Goal: Information Seeking & Learning: Compare options

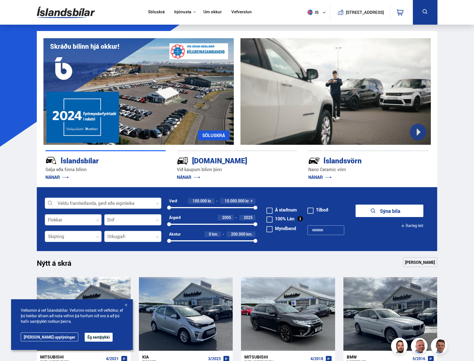
click at [85, 333] on button "Ég samþykki" at bounding box center [99, 337] width 28 height 9
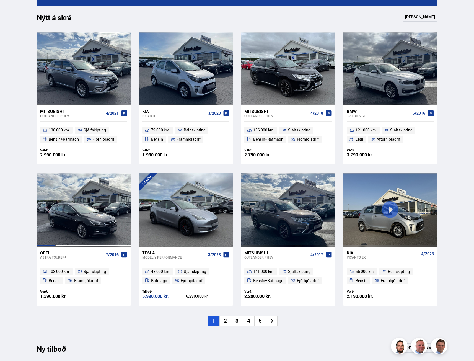
scroll to position [249, 0]
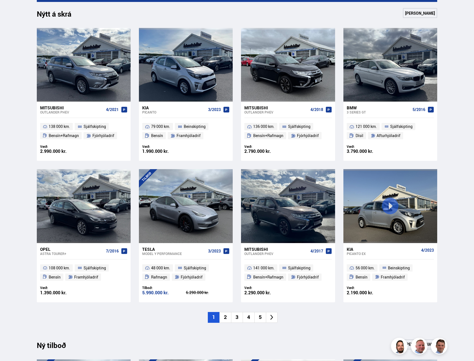
click at [222, 319] on li "2" at bounding box center [226, 317] width 12 height 11
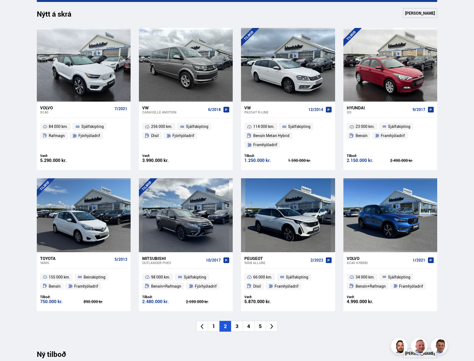
click at [237, 321] on li "3" at bounding box center [237, 326] width 12 height 11
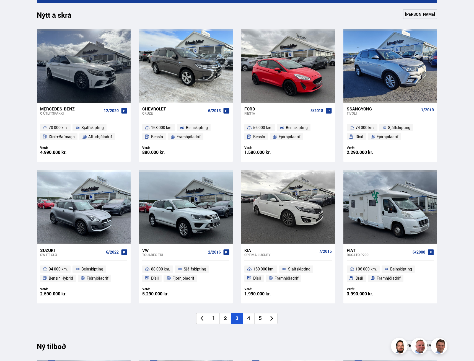
scroll to position [221, 0]
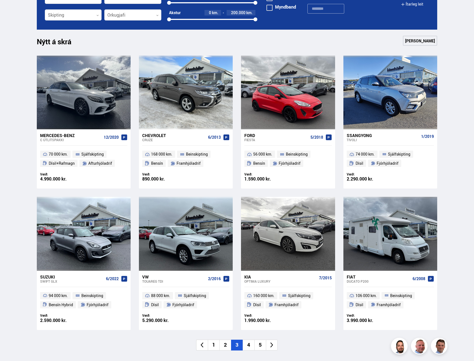
click at [247, 345] on li "4" at bounding box center [249, 345] width 12 height 11
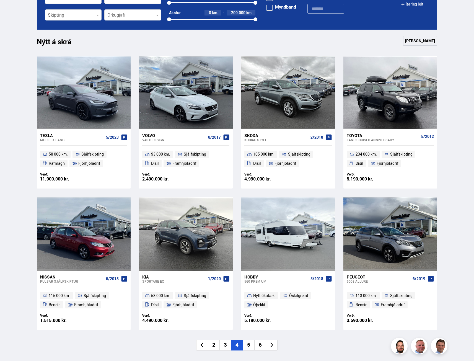
click at [251, 345] on li "5" at bounding box center [249, 345] width 12 height 11
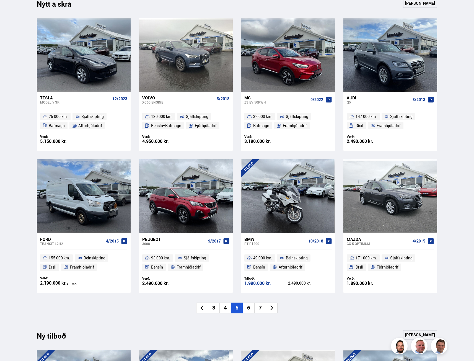
scroll to position [249, 0]
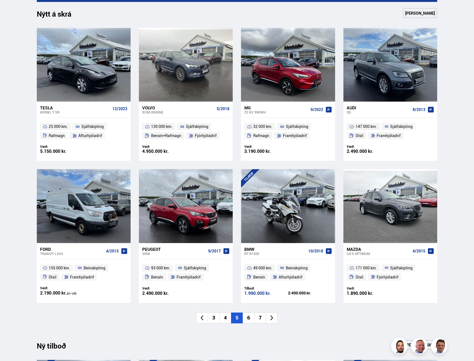
click at [251, 317] on li "6" at bounding box center [249, 318] width 12 height 11
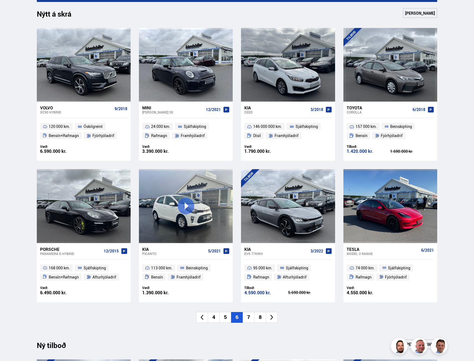
click at [246, 317] on li "7" at bounding box center [249, 317] width 12 height 11
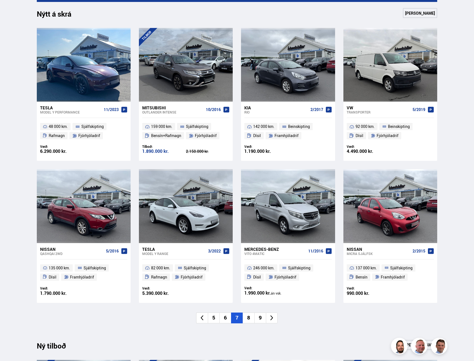
click at [246, 317] on li "8" at bounding box center [249, 318] width 12 height 11
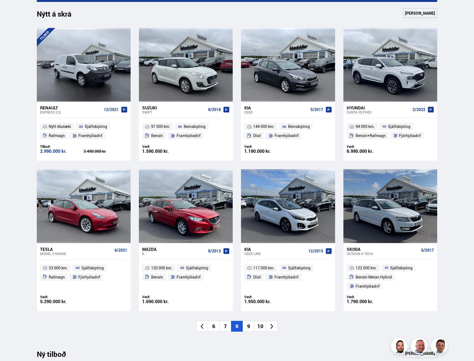
click at [249, 321] on li "9" at bounding box center [249, 326] width 12 height 11
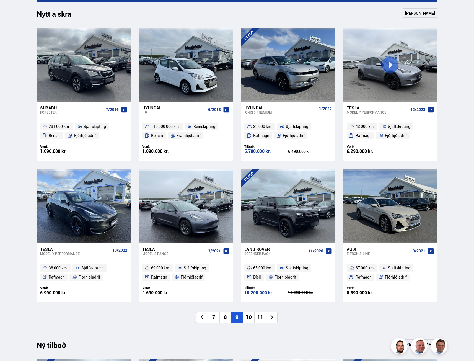
click at [248, 317] on li "10" at bounding box center [249, 317] width 12 height 11
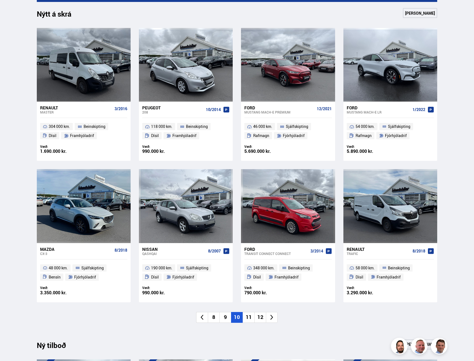
click at [249, 320] on li "11" at bounding box center [249, 317] width 12 height 11
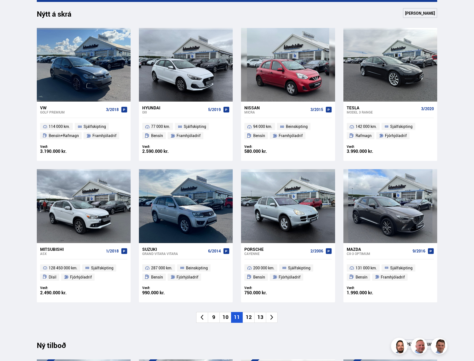
click at [249, 320] on li "12" at bounding box center [249, 317] width 12 height 11
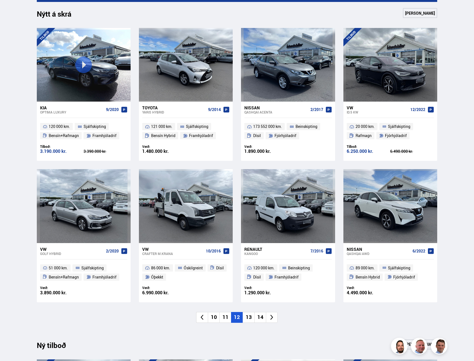
click at [248, 318] on li "13" at bounding box center [249, 317] width 12 height 11
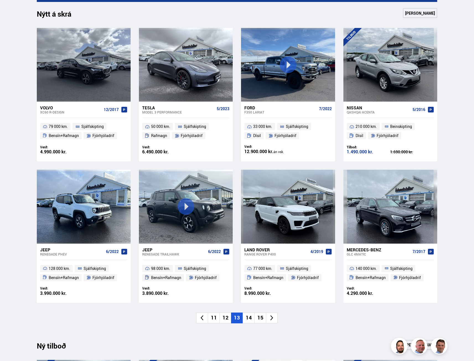
click at [248, 318] on li "14" at bounding box center [249, 318] width 12 height 11
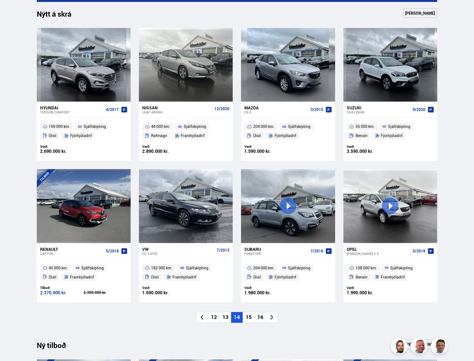
click at [248, 318] on li "15" at bounding box center [249, 317] width 12 height 11
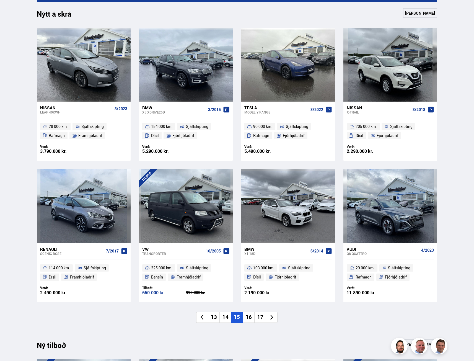
click at [245, 312] on li "16" at bounding box center [249, 317] width 12 height 11
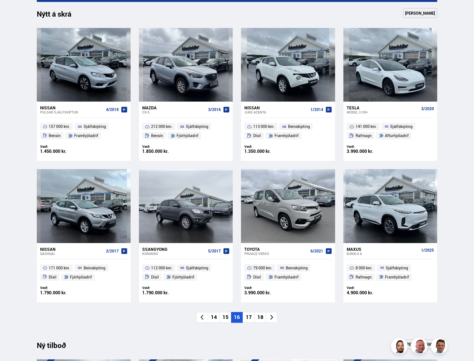
click at [245, 312] on li "17" at bounding box center [249, 317] width 12 height 11
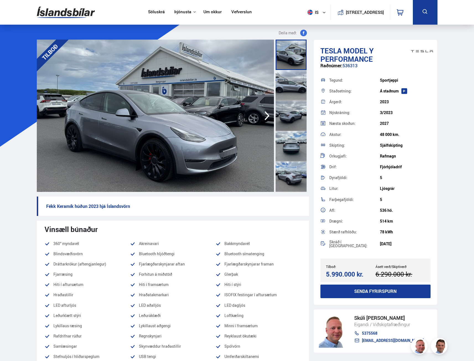
click at [397, 112] on div "3/2023" at bounding box center [405, 112] width 51 height 4
click at [397, 111] on div "3/2023" at bounding box center [405, 112] width 51 height 4
click at [392, 109] on div "Nýskráning: 3/2023" at bounding box center [376, 112] width 110 height 11
click at [387, 109] on div "Nýskráning: 3/2023" at bounding box center [376, 112] width 110 height 11
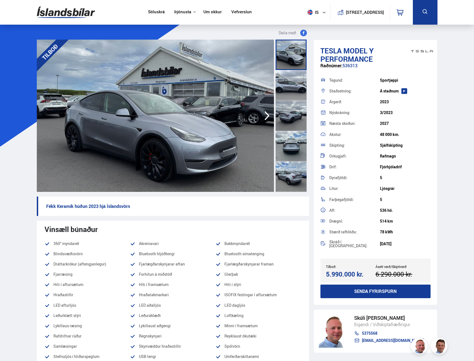
click at [387, 109] on div "Nýskráning: 3/2023" at bounding box center [376, 112] width 110 height 11
click at [287, 81] on div at bounding box center [291, 85] width 31 height 30
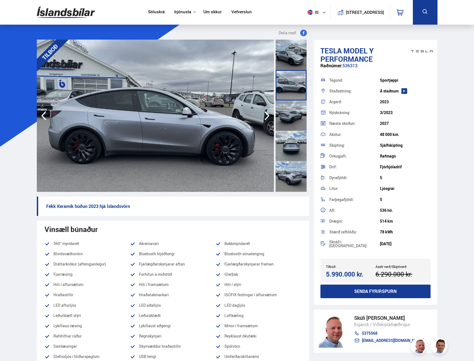
click at [288, 110] on div at bounding box center [291, 115] width 31 height 30
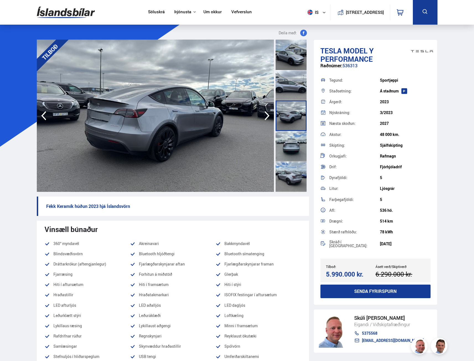
click at [292, 128] on div at bounding box center [291, 115] width 31 height 30
click at [295, 148] on div at bounding box center [291, 146] width 31 height 30
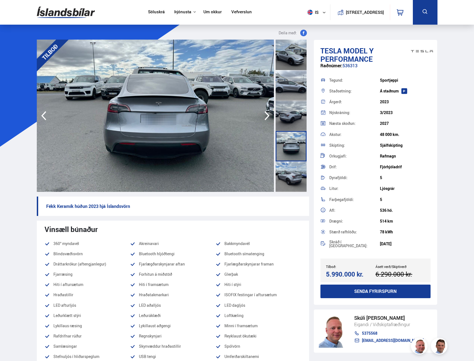
click at [290, 172] on div at bounding box center [291, 176] width 31 height 30
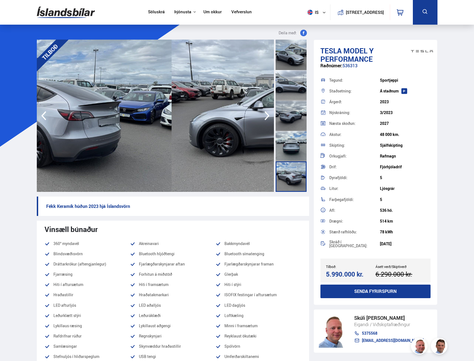
click at [102, 133] on img at bounding box center [52, 116] width 237 height 152
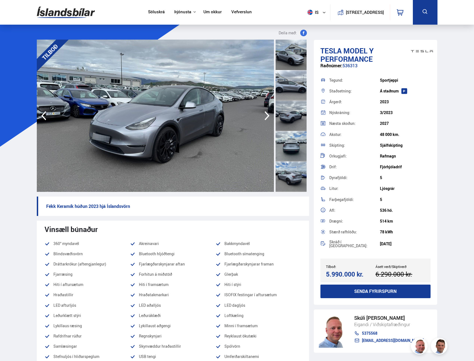
click at [90, 136] on img at bounding box center [155, 116] width 237 height 152
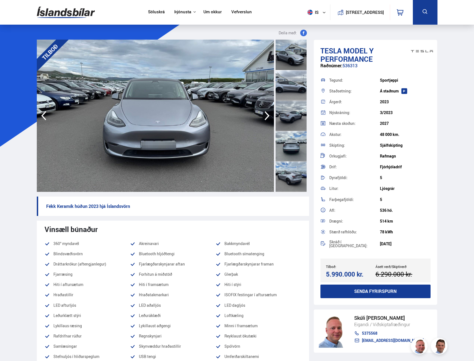
click at [100, 134] on img at bounding box center [155, 116] width 237 height 152
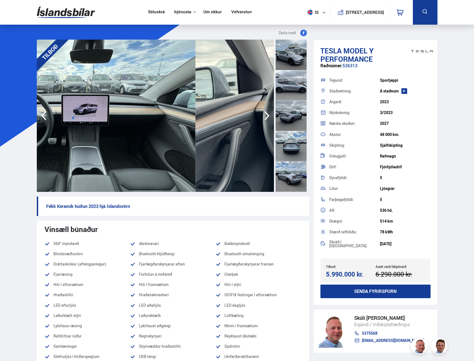
click at [105, 137] on img at bounding box center [76, 116] width 237 height 152
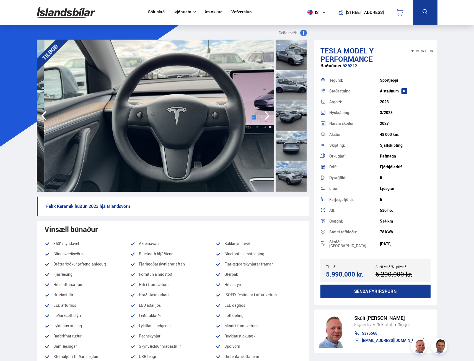
click at [220, 124] on img at bounding box center [162, 116] width 237 height 152
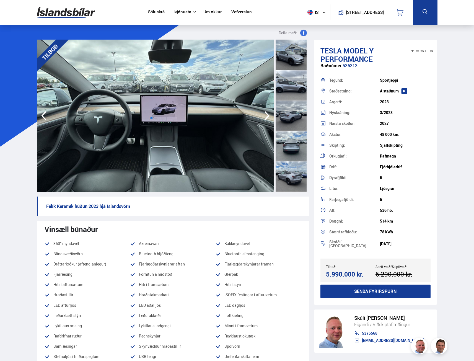
click at [123, 134] on img at bounding box center [155, 116] width 237 height 152
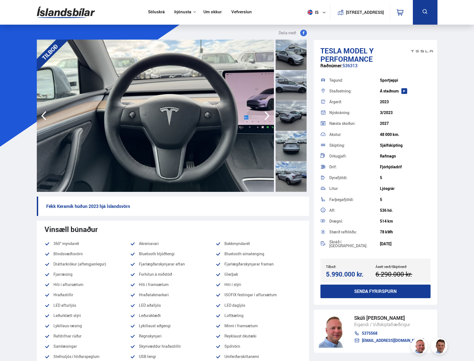
click at [126, 132] on img at bounding box center [155, 116] width 237 height 152
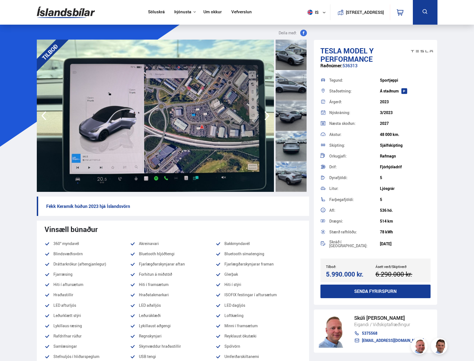
click at [106, 137] on img at bounding box center [155, 116] width 237 height 152
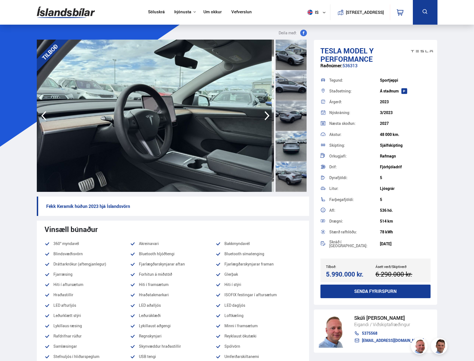
click at [80, 144] on img at bounding box center [153, 116] width 237 height 152
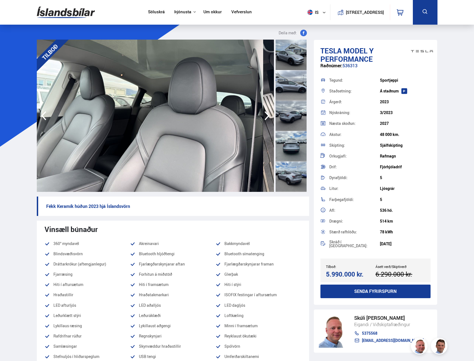
click at [92, 141] on img at bounding box center [144, 116] width 237 height 152
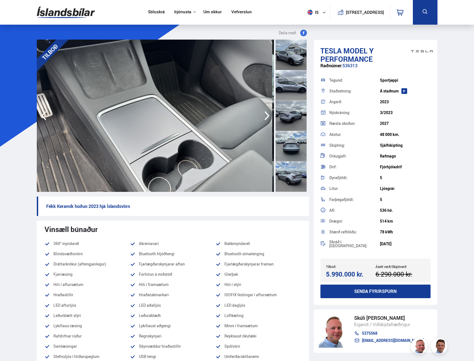
click at [82, 145] on img at bounding box center [153, 116] width 237 height 152
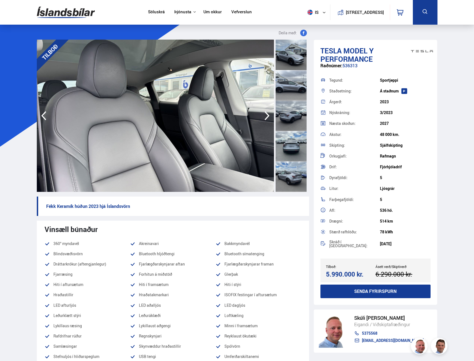
click at [95, 143] on img at bounding box center [155, 116] width 237 height 152
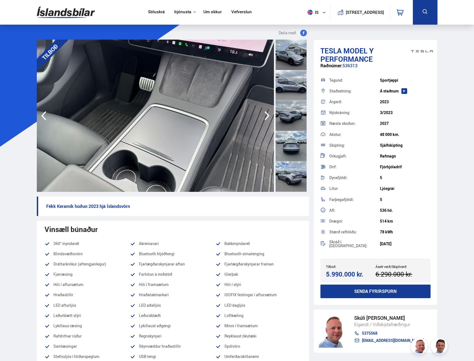
click at [119, 140] on img at bounding box center [155, 116] width 237 height 152
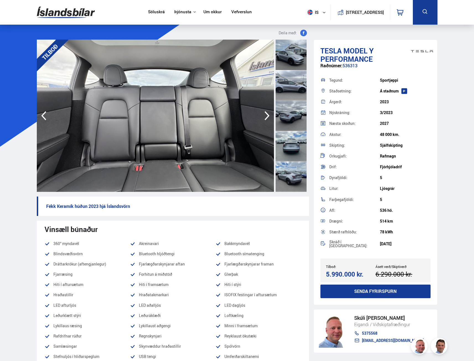
click at [104, 141] on img at bounding box center [155, 116] width 237 height 152
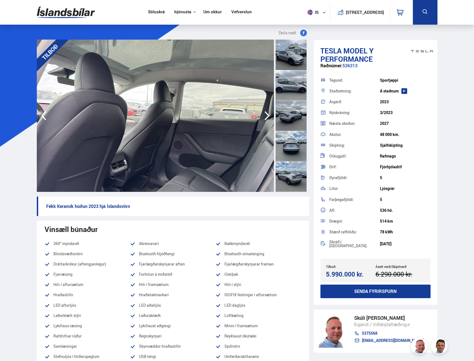
click at [154, 134] on img at bounding box center [155, 116] width 237 height 152
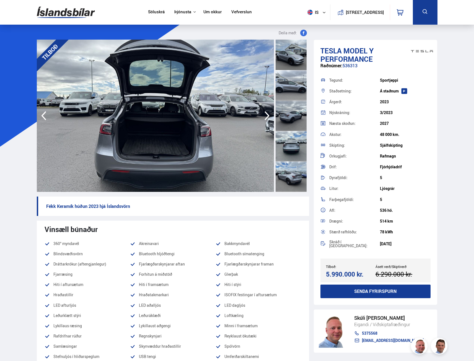
click at [127, 140] on img at bounding box center [155, 116] width 237 height 152
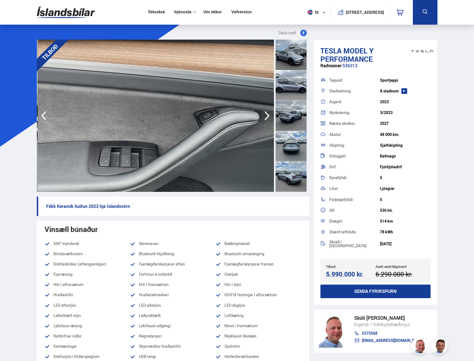
click at [167, 140] on img at bounding box center [156, 116] width 237 height 152
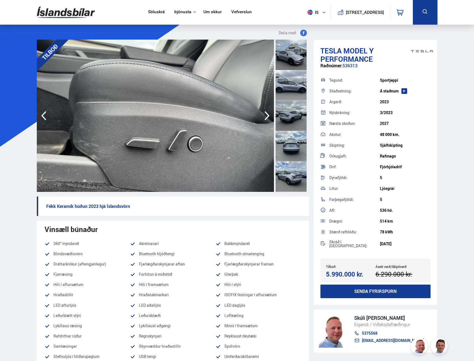
click at [123, 143] on img at bounding box center [155, 116] width 237 height 152
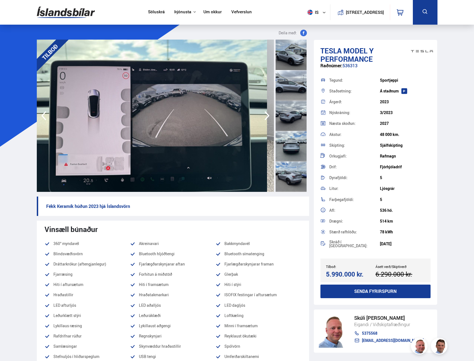
click at [143, 143] on img at bounding box center [148, 116] width 237 height 152
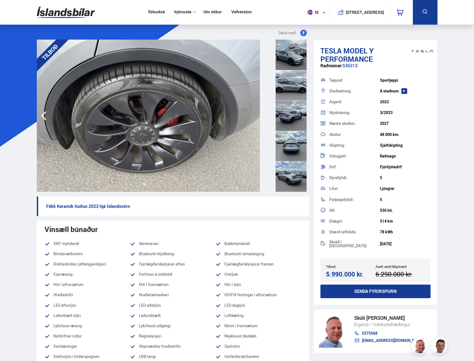
click at [138, 140] on img at bounding box center [141, 116] width 237 height 152
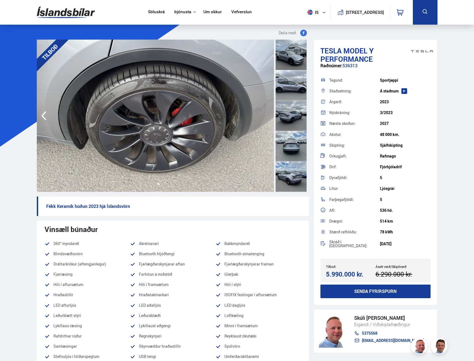
click at [108, 135] on img at bounding box center [155, 116] width 237 height 152
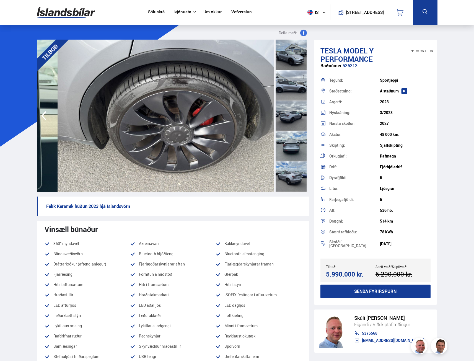
click at [231, 122] on img at bounding box center [176, 116] width 237 height 152
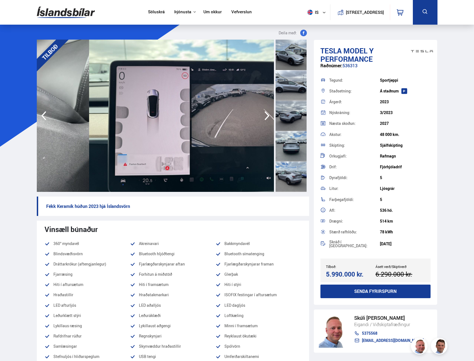
click at [212, 115] on img at bounding box center [207, 116] width 237 height 152
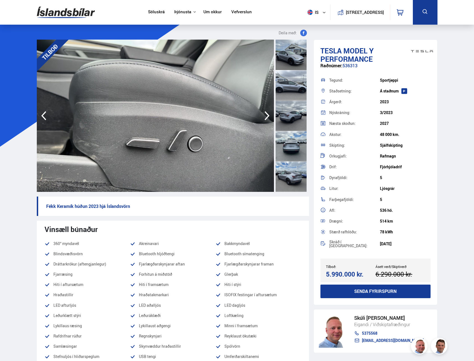
click at [194, 112] on img at bounding box center [155, 116] width 237 height 152
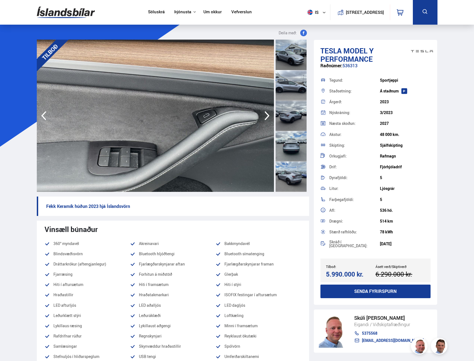
click at [184, 114] on img at bounding box center [155, 116] width 237 height 152
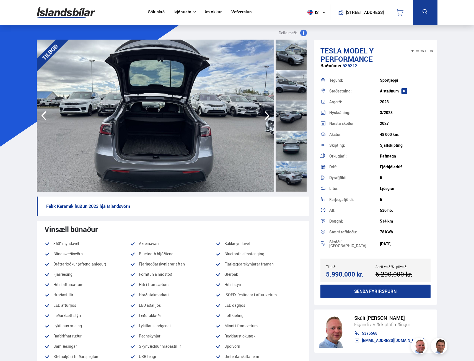
click at [345, 65] on div "Raðnúmer: 536313" at bounding box center [376, 68] width 110 height 11
click at [389, 223] on div "514 km" at bounding box center [405, 221] width 51 height 4
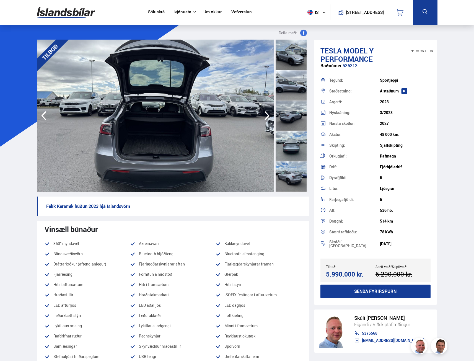
click at [390, 214] on div "Afl: 536 hö." at bounding box center [376, 210] width 110 height 11
click at [368, 196] on div "Farþegafjöldi: 5" at bounding box center [376, 199] width 110 height 11
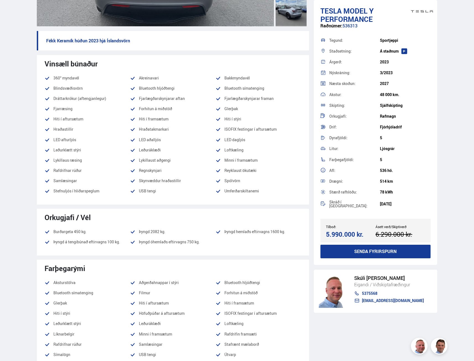
scroll to position [166, 0]
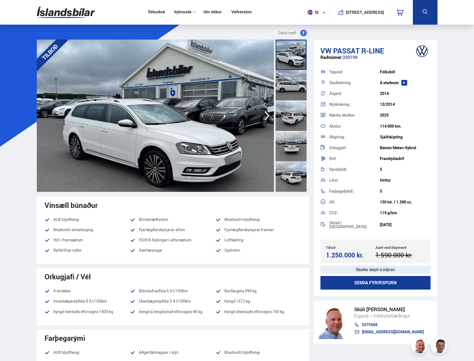
click at [206, 139] on img at bounding box center [155, 116] width 237 height 152
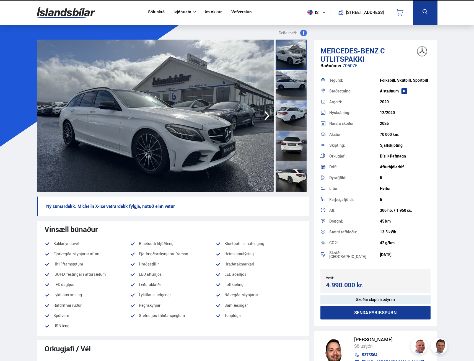
click at [205, 162] on img at bounding box center [155, 116] width 237 height 152
click at [225, 132] on img at bounding box center [155, 116] width 237 height 152
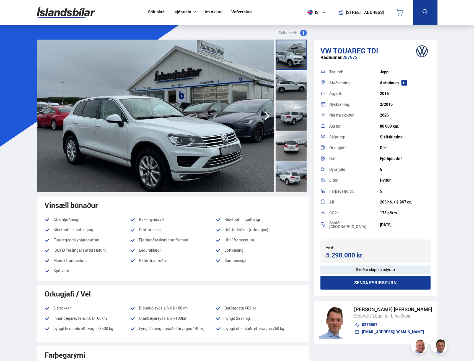
click at [234, 133] on img at bounding box center [155, 116] width 237 height 152
click at [379, 129] on div "Akstur: 88 000 km." at bounding box center [376, 126] width 110 height 11
click at [380, 127] on div "88 000 km." at bounding box center [405, 126] width 51 height 4
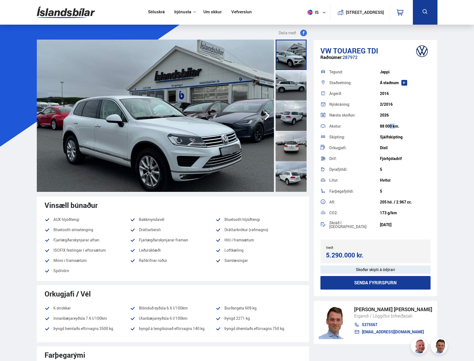
drag, startPoint x: 405, startPoint y: 205, endPoint x: 368, endPoint y: 207, distance: 36.8
click at [368, 207] on div "Afl: 205 hö. / 2.967 cc." at bounding box center [376, 202] width 110 height 11
click at [156, 226] on ul "AUX hljóðtengi Bakkmyndavél Bluetooth hljóðtengi Bluetooth símatenging Dráttarb…" at bounding box center [173, 245] width 257 height 58
click at [153, 226] on ul "AUX hljóðtengi Bakkmyndavél Bluetooth hljóðtengi Bluetooth símatenging Dráttarb…" at bounding box center [173, 245] width 257 height 58
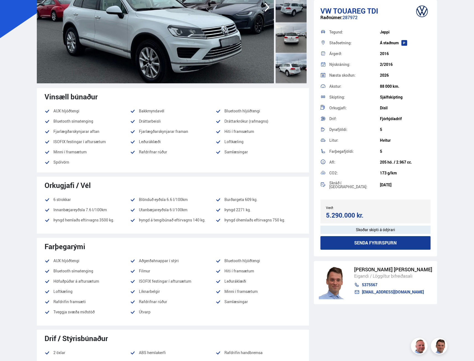
scroll to position [111, 0]
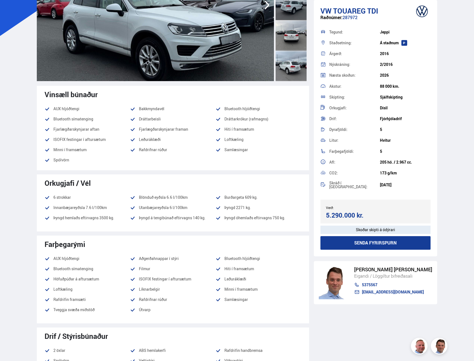
click at [92, 220] on li "Þyngd hemlaðs eftirvagns 3500 kg." at bounding box center [88, 218] width 86 height 7
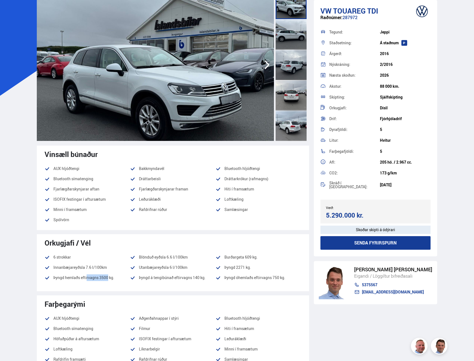
scroll to position [0, 0]
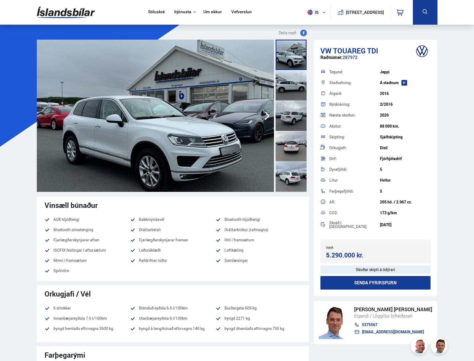
click at [337, 251] on div "5.290.000 kr." at bounding box center [350, 254] width 48 height 7
drag, startPoint x: 344, startPoint y: 338, endPoint x: 344, endPoint y: 319, distance: 19.4
click at [344, 319] on div "Einar Skúli Skúlason Eigandi / Löggiltur bifreiðasali 5375567 einar@islandsbila…" at bounding box center [376, 322] width 124 height 43
click at [350, 347] on div "VW Touareg TDI Raðnúmer: 287972 Tegund: Jeppi Staðsetning: Á staðnum Árgerð: 20…" at bounding box center [376, 206] width 124 height 332
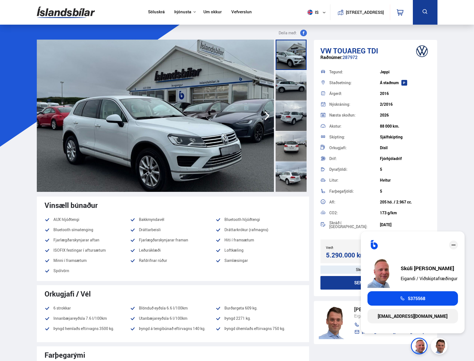
click at [365, 350] on div "VW Touareg TDI Raðnúmer: 287972 Tegund: Jeppi Staðsetning: Á staðnum Árgerð: 20…" at bounding box center [376, 206] width 124 height 332
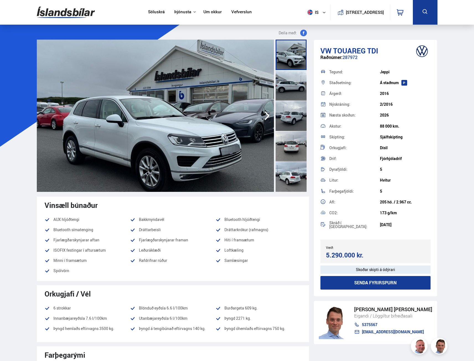
click at [329, 337] on div "Einar Skúli Skúlason Eigandi / Löggiltur bifreiðasali 5375567 einar@islandsbila…" at bounding box center [376, 322] width 124 height 43
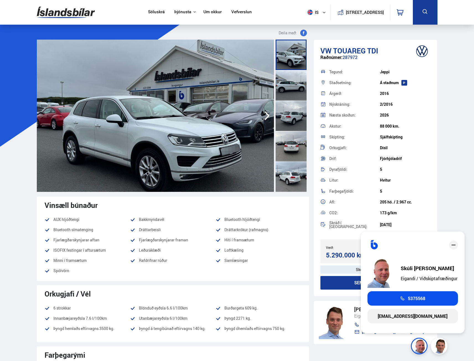
click at [428, 183] on div "Litur: Hvítur" at bounding box center [376, 180] width 110 height 11
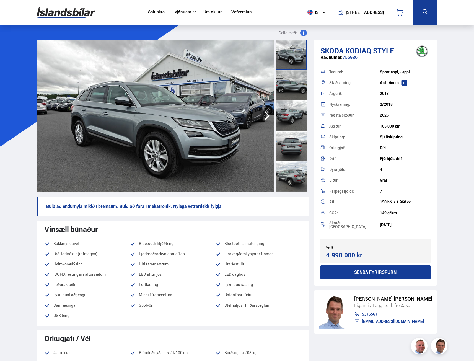
click at [401, 201] on div "150 hö. / 1.968 cc." at bounding box center [405, 202] width 51 height 4
click at [257, 96] on img at bounding box center [155, 116] width 237 height 152
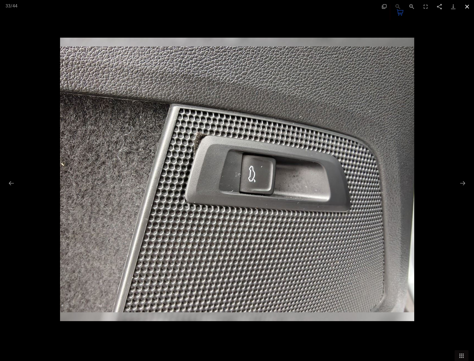
click at [469, 8] on button "Close gallery" at bounding box center [467, 6] width 14 height 13
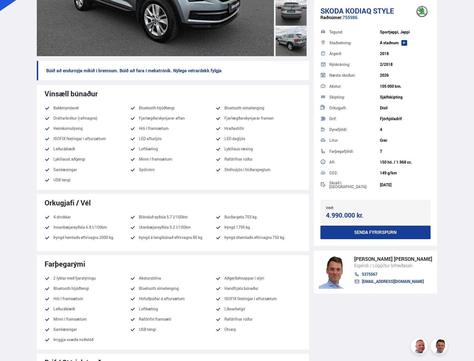
scroll to position [138, 0]
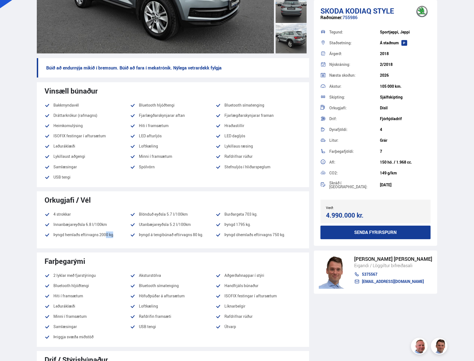
drag, startPoint x: 99, startPoint y: 238, endPoint x: 105, endPoint y: 235, distance: 6.9
click at [105, 235] on ul "4 strokkar Blönduð eyðsla 5.7 l/100km Burðargeta 703 kg. Innanbæjareyðsla 6.8 l…" at bounding box center [173, 226] width 257 height 31
click at [129, 243] on div "Orkugjafi / Vél 4 strokkar Blönduð eyðsla 5.7 l/100km Burðargeta 703 kg. Innanb…" at bounding box center [173, 219] width 272 height 57
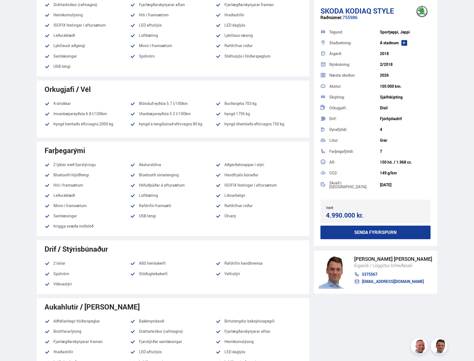
scroll to position [83, 0]
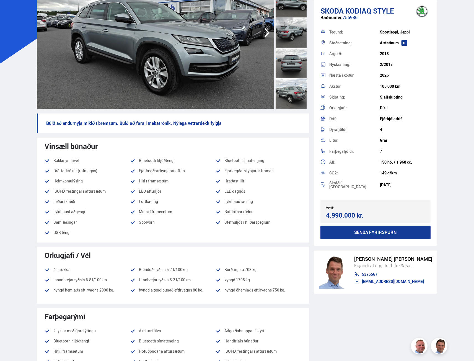
drag, startPoint x: 396, startPoint y: 117, endPoint x: 369, endPoint y: 102, distance: 30.6
click at [380, 118] on div "Drif: Fjórhjóladrif" at bounding box center [376, 118] width 110 height 11
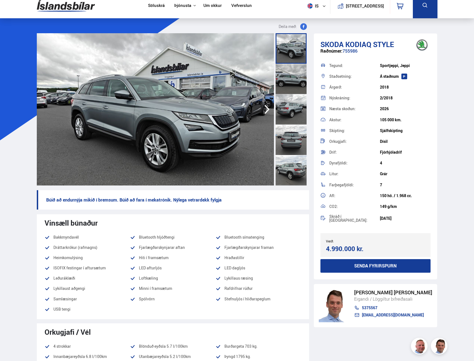
scroll to position [0, 0]
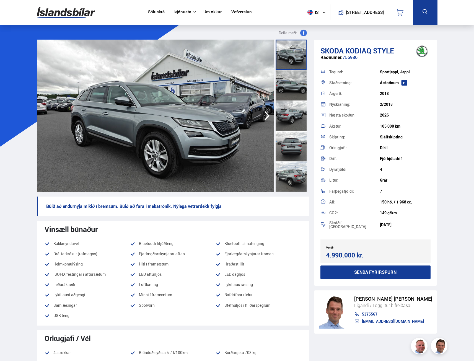
click at [266, 114] on icon "button" at bounding box center [267, 115] width 11 height 13
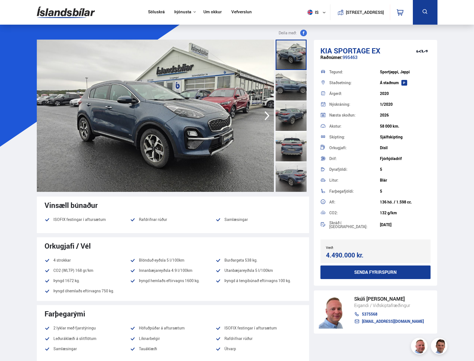
click at [237, 141] on img at bounding box center [155, 116] width 237 height 152
click at [216, 126] on img at bounding box center [155, 116] width 237 height 152
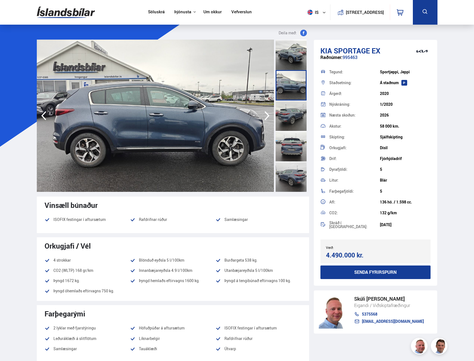
click at [265, 115] on icon "button" at bounding box center [267, 115] width 11 height 13
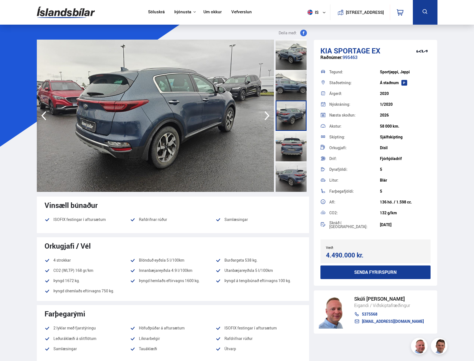
click at [195, 119] on img at bounding box center [155, 116] width 237 height 152
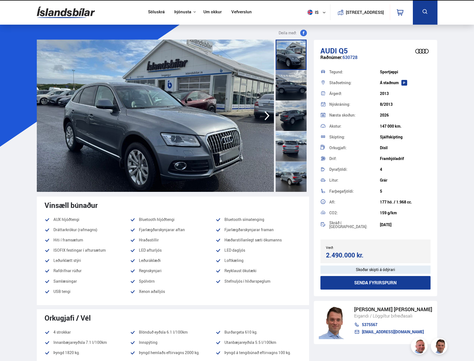
click at [241, 142] on img at bounding box center [155, 116] width 237 height 152
click at [202, 136] on img at bounding box center [155, 116] width 237 height 152
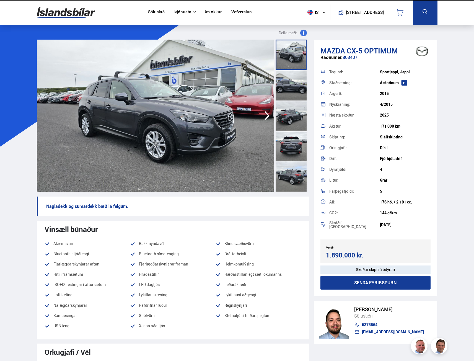
click at [163, 155] on img at bounding box center [155, 116] width 237 height 152
click at [154, 141] on img at bounding box center [155, 116] width 237 height 152
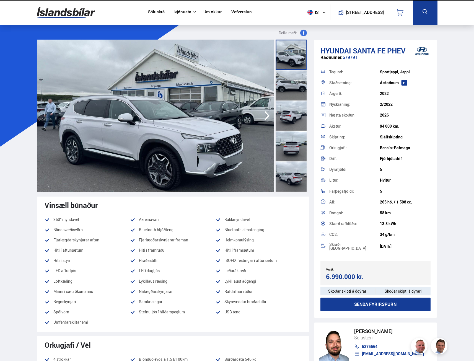
click at [224, 165] on img at bounding box center [155, 116] width 237 height 152
click at [151, 128] on img at bounding box center [155, 116] width 237 height 152
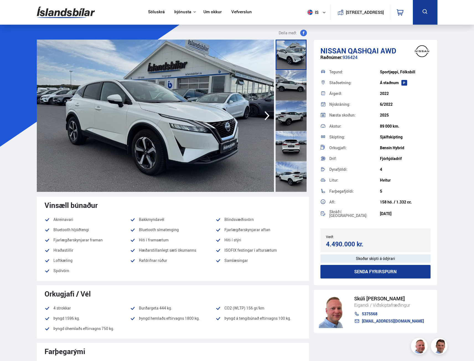
click at [267, 117] on icon "button" at bounding box center [267, 115] width 5 height 9
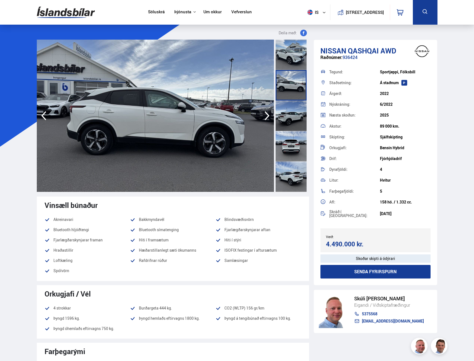
click at [267, 117] on icon "button" at bounding box center [267, 115] width 5 height 9
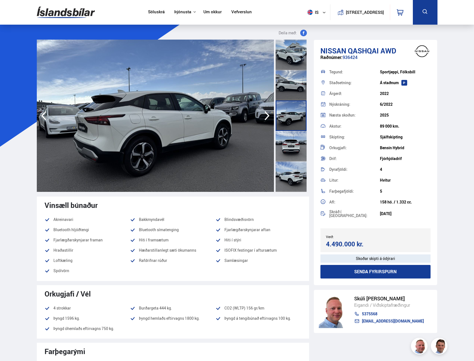
click at [267, 117] on icon "button" at bounding box center [267, 115] width 5 height 9
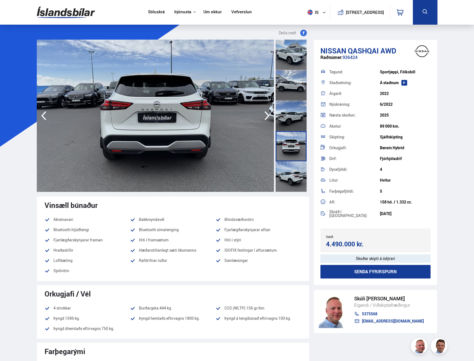
click at [267, 117] on icon "button" at bounding box center [267, 115] width 5 height 9
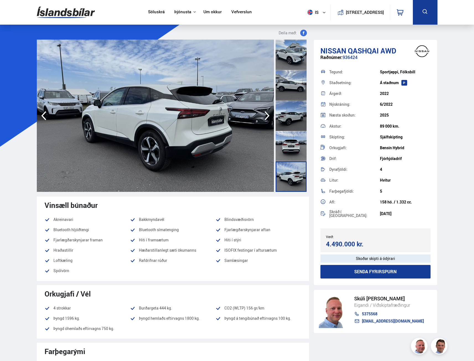
click at [267, 115] on icon "button" at bounding box center [267, 115] width 5 height 9
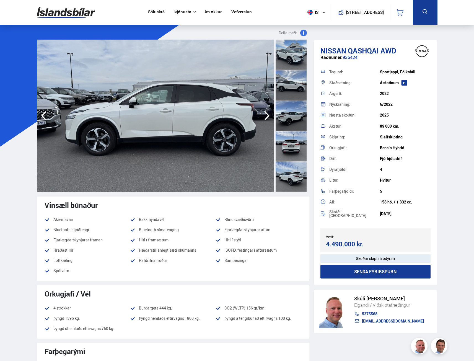
click at [267, 115] on icon "button" at bounding box center [267, 115] width 5 height 9
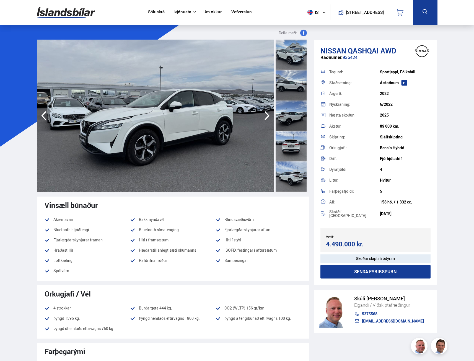
click at [267, 115] on icon "button" at bounding box center [267, 115] width 5 height 9
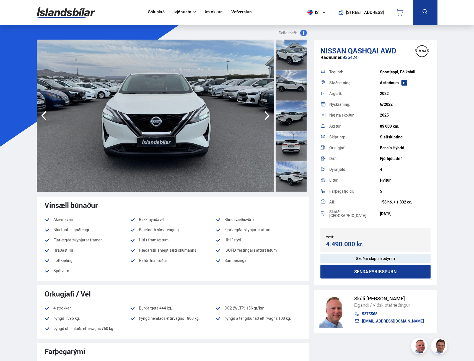
click at [267, 115] on icon "button" at bounding box center [267, 115] width 5 height 9
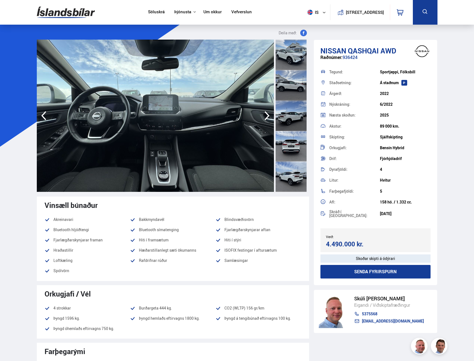
click at [267, 115] on icon "button" at bounding box center [267, 115] width 5 height 9
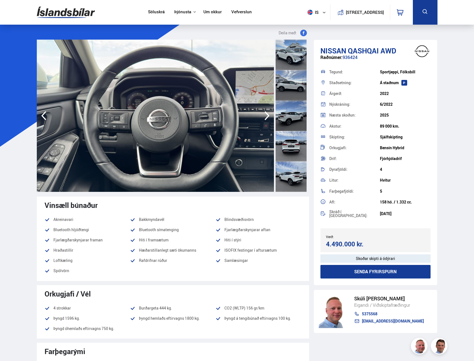
click at [267, 115] on icon "button" at bounding box center [267, 115] width 5 height 9
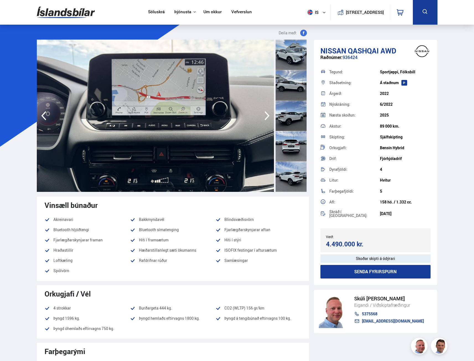
click at [267, 115] on icon "button" at bounding box center [267, 115] width 5 height 9
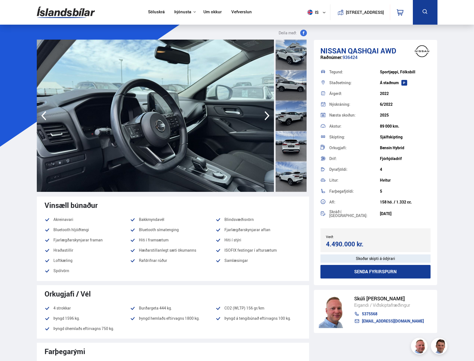
click at [267, 115] on icon "button" at bounding box center [267, 115] width 5 height 9
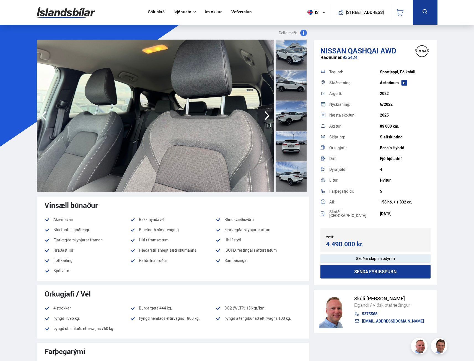
click at [267, 115] on icon "button" at bounding box center [267, 115] width 5 height 9
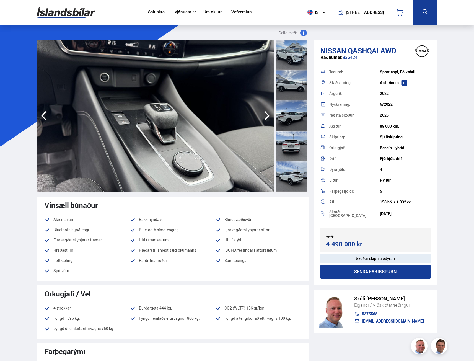
click at [267, 115] on icon "button" at bounding box center [267, 115] width 5 height 9
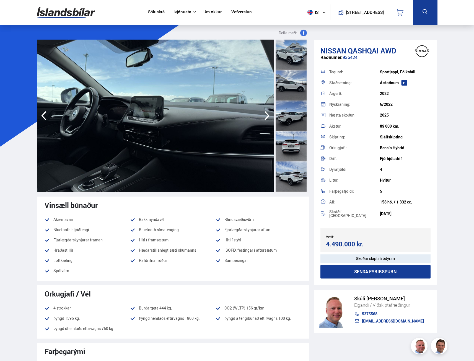
click at [267, 115] on icon "button" at bounding box center [267, 115] width 5 height 9
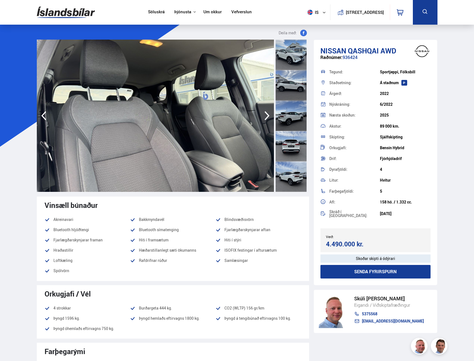
click at [267, 115] on icon "button" at bounding box center [267, 115] width 5 height 9
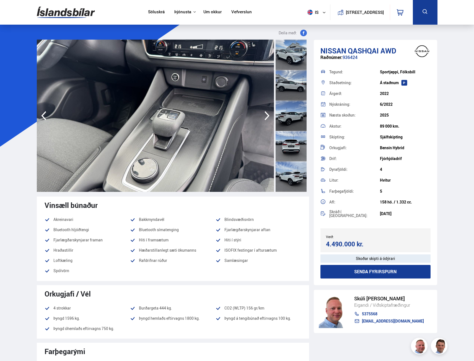
click at [267, 115] on icon "button" at bounding box center [267, 115] width 5 height 9
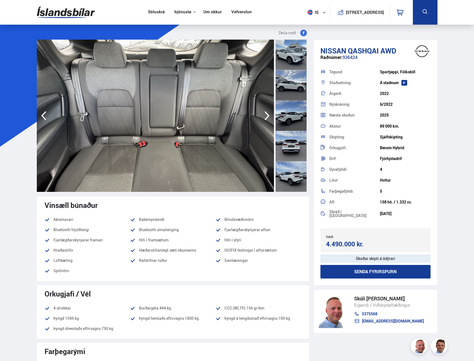
click at [267, 115] on icon "button" at bounding box center [267, 115] width 11 height 13
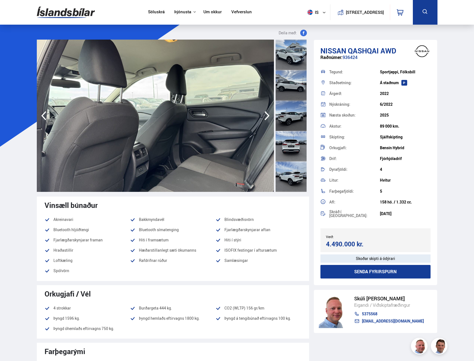
click at [267, 115] on icon "button" at bounding box center [267, 115] width 11 height 13
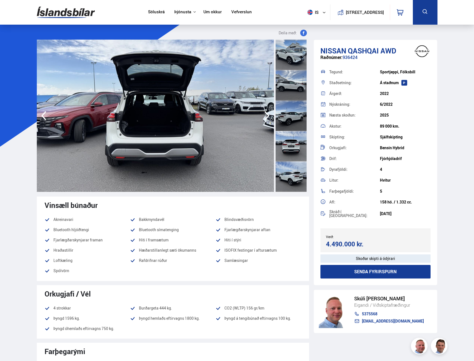
click at [267, 115] on icon "button" at bounding box center [267, 115] width 11 height 13
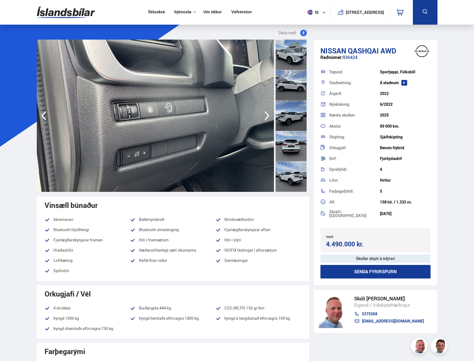
click at [48, 117] on icon "button" at bounding box center [43, 115] width 11 height 13
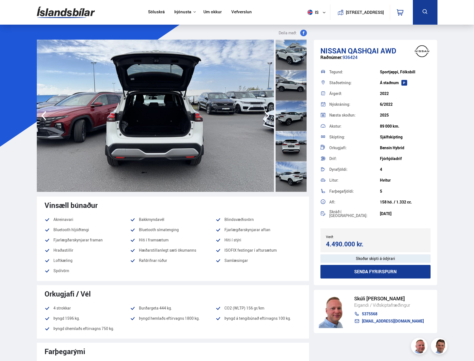
click at [45, 117] on icon "button" at bounding box center [43, 115] width 11 height 13
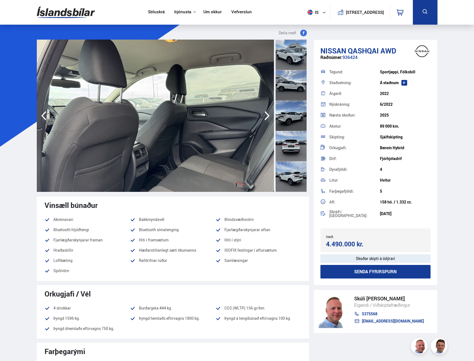
click at [45, 117] on icon "button" at bounding box center [43, 115] width 11 height 13
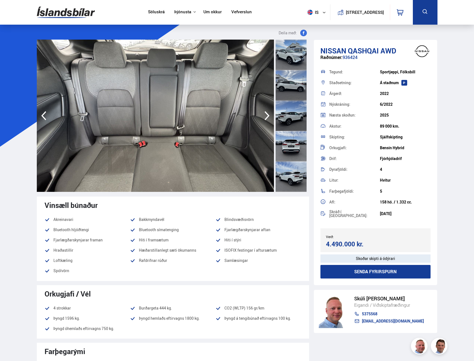
click at [266, 120] on icon "button" at bounding box center [267, 115] width 11 height 13
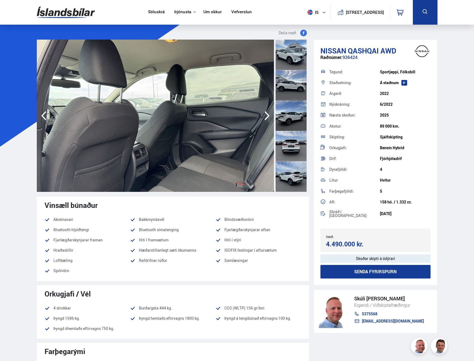
click at [266, 120] on icon "button" at bounding box center [267, 115] width 11 height 13
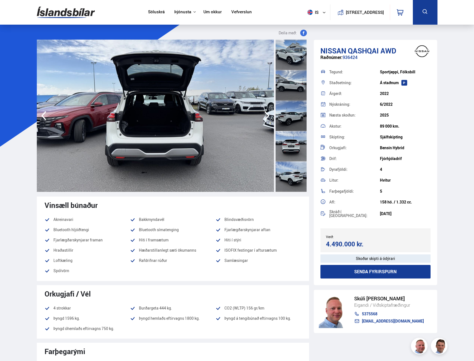
click at [266, 120] on icon "button" at bounding box center [267, 115] width 11 height 13
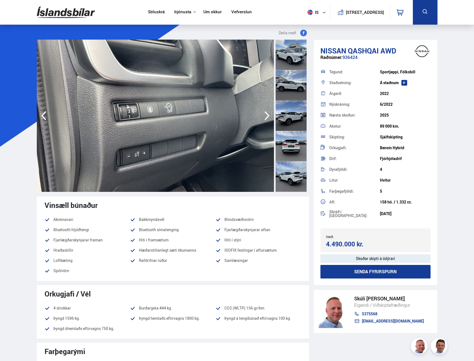
click at [266, 120] on icon "button" at bounding box center [267, 115] width 11 height 13
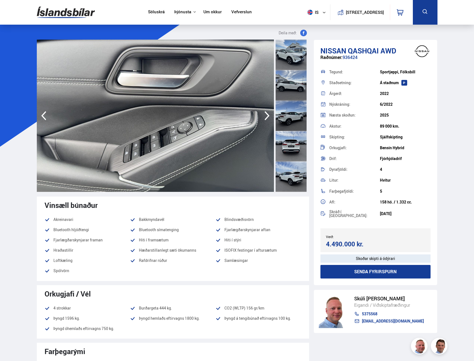
click at [266, 120] on icon "button" at bounding box center [267, 115] width 11 height 13
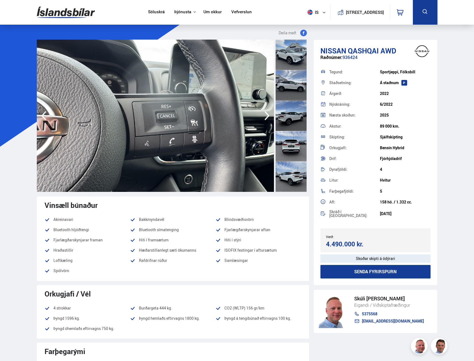
click at [266, 120] on icon "button" at bounding box center [267, 115] width 11 height 13
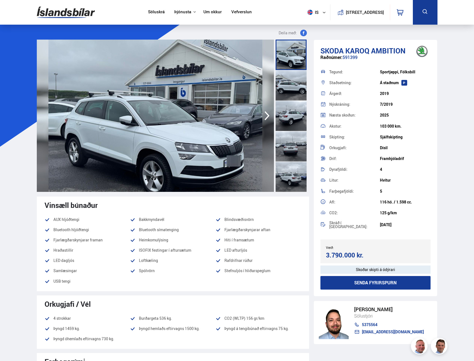
click at [266, 117] on icon "button" at bounding box center [267, 115] width 11 height 13
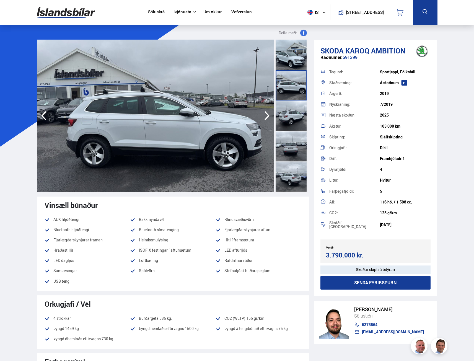
click at [124, 134] on img at bounding box center [155, 116] width 237 height 152
